Goal: Task Accomplishment & Management: Use online tool/utility

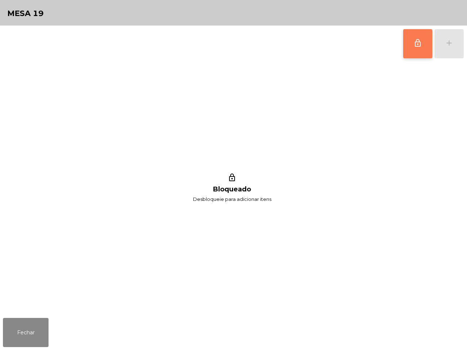
click at [410, 48] on button "lock_outline" at bounding box center [417, 43] width 29 height 29
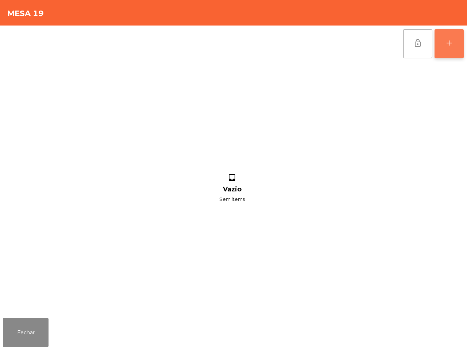
click at [450, 45] on div "add" at bounding box center [449, 43] width 9 height 9
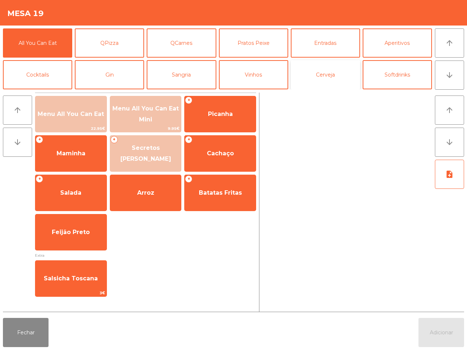
click at [310, 74] on button "Cerveja" at bounding box center [325, 74] width 69 height 29
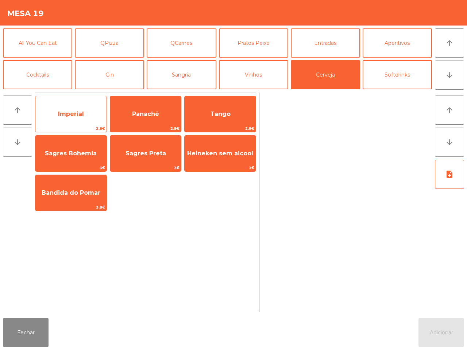
click at [73, 111] on span "Imperial" at bounding box center [71, 114] width 26 height 7
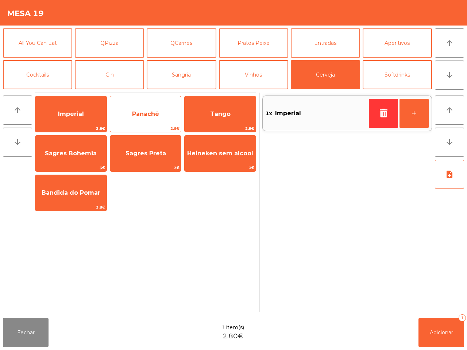
drag, startPoint x: 73, startPoint y: 111, endPoint x: 150, endPoint y: 99, distance: 77.1
click at [75, 112] on span "Imperial" at bounding box center [71, 114] width 26 height 7
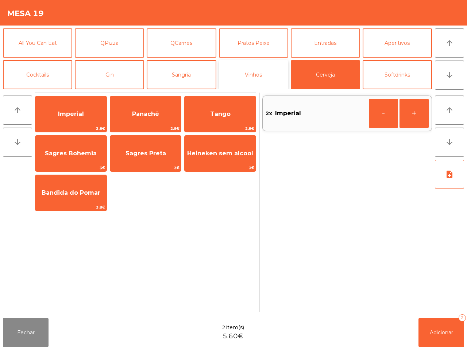
click at [259, 72] on button "Vinhos" at bounding box center [253, 74] width 69 height 29
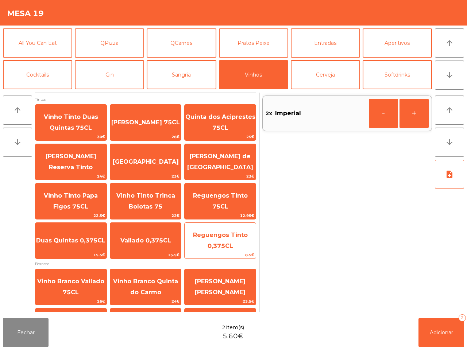
click at [217, 249] on span "Reguengos Tinto 0,375CL" at bounding box center [220, 241] width 55 height 18
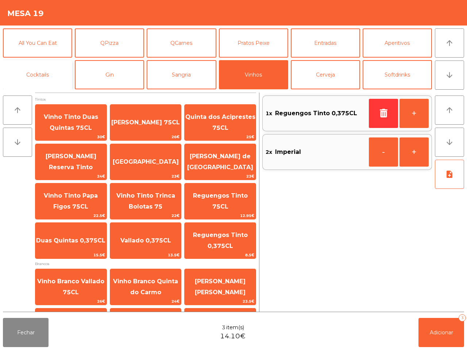
click at [31, 74] on button "Cocktails" at bounding box center [37, 74] width 69 height 29
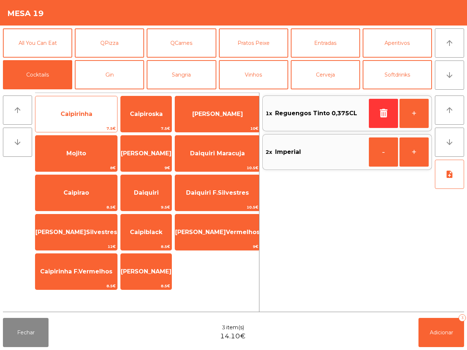
click at [76, 118] on span "Caipirinha" at bounding box center [76, 114] width 82 height 20
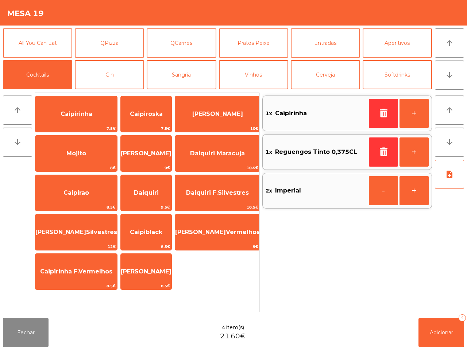
click at [434, 316] on div "Fechar 4 item(s) 21.60€ Adicionar 4" at bounding box center [233, 332] width 467 height 35
click at [438, 327] on button "Adicionar 4" at bounding box center [441, 332] width 46 height 29
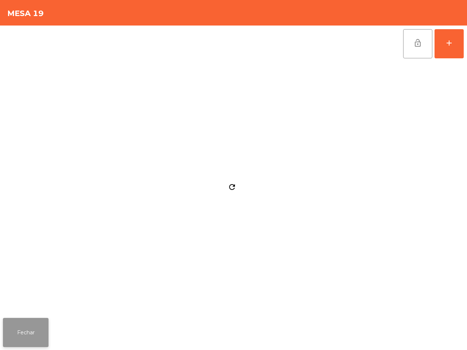
click at [8, 337] on button "Fechar" at bounding box center [26, 332] width 46 height 29
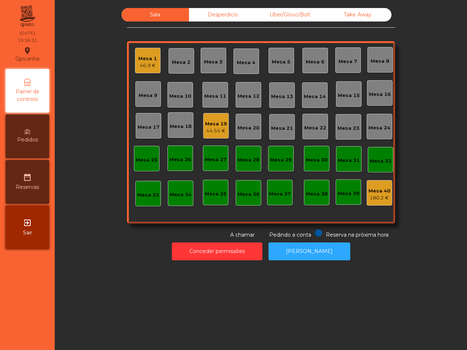
click at [209, 119] on div "Mesa 19 44.55 €" at bounding box center [216, 125] width 22 height 17
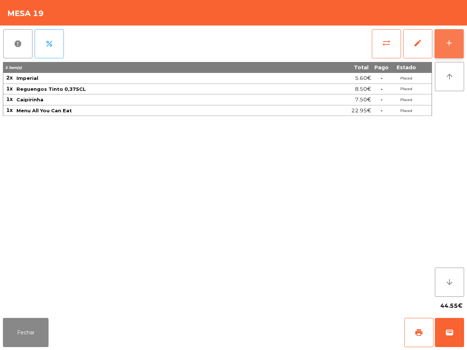
click at [449, 43] on div "add" at bounding box center [449, 43] width 9 height 9
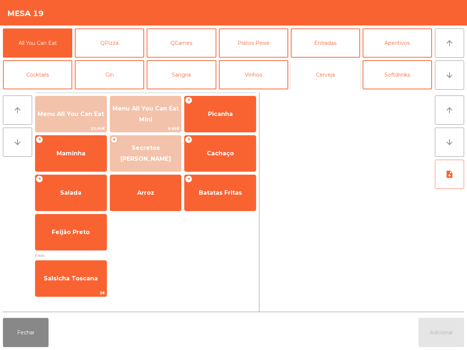
click at [348, 70] on button "Cerveja" at bounding box center [325, 74] width 69 height 29
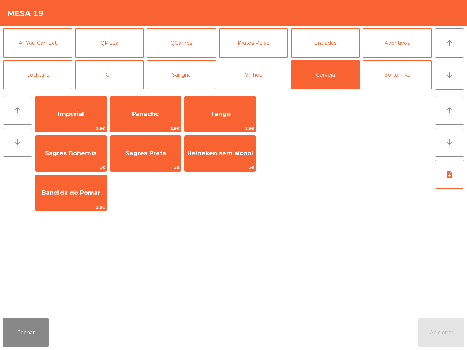
drag, startPoint x: 250, startPoint y: 67, endPoint x: 289, endPoint y: 74, distance: 39.9
click at [250, 67] on button "Vinhos" at bounding box center [253, 74] width 69 height 29
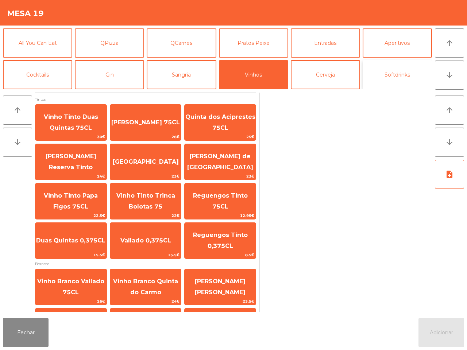
click at [387, 67] on button "Softdrinks" at bounding box center [397, 74] width 69 height 29
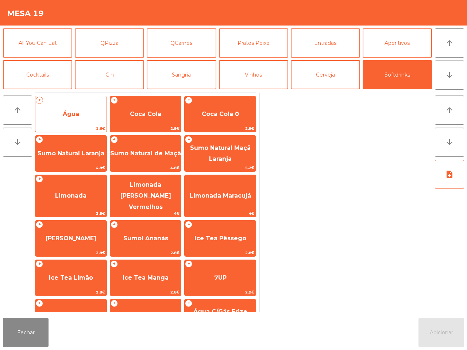
click at [88, 117] on span "Água" at bounding box center [70, 114] width 71 height 20
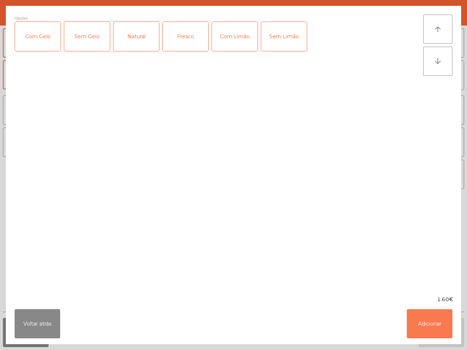
drag, startPoint x: 436, startPoint y: 318, endPoint x: 332, endPoint y: 206, distance: 152.8
click at [436, 319] on button "Adicionar" at bounding box center [430, 323] width 46 height 29
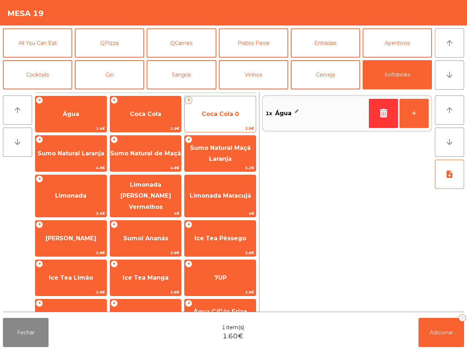
click at [240, 120] on span "Coca Cola 0" at bounding box center [220, 114] width 71 height 20
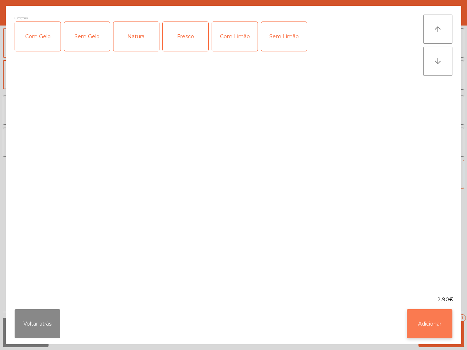
click at [424, 327] on button "Adicionar" at bounding box center [430, 323] width 46 height 29
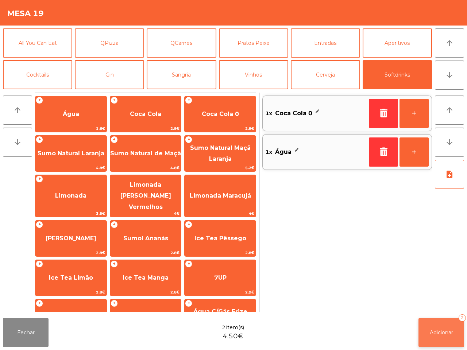
click at [426, 327] on button "Adicionar 2" at bounding box center [441, 332] width 46 height 29
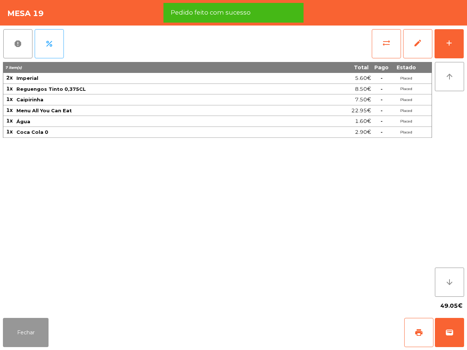
drag, startPoint x: 24, startPoint y: 330, endPoint x: 28, endPoint y: 325, distance: 5.8
click at [24, 331] on button "Fechar" at bounding box center [26, 332] width 46 height 29
